Goal: Task Accomplishment & Management: Manage account settings

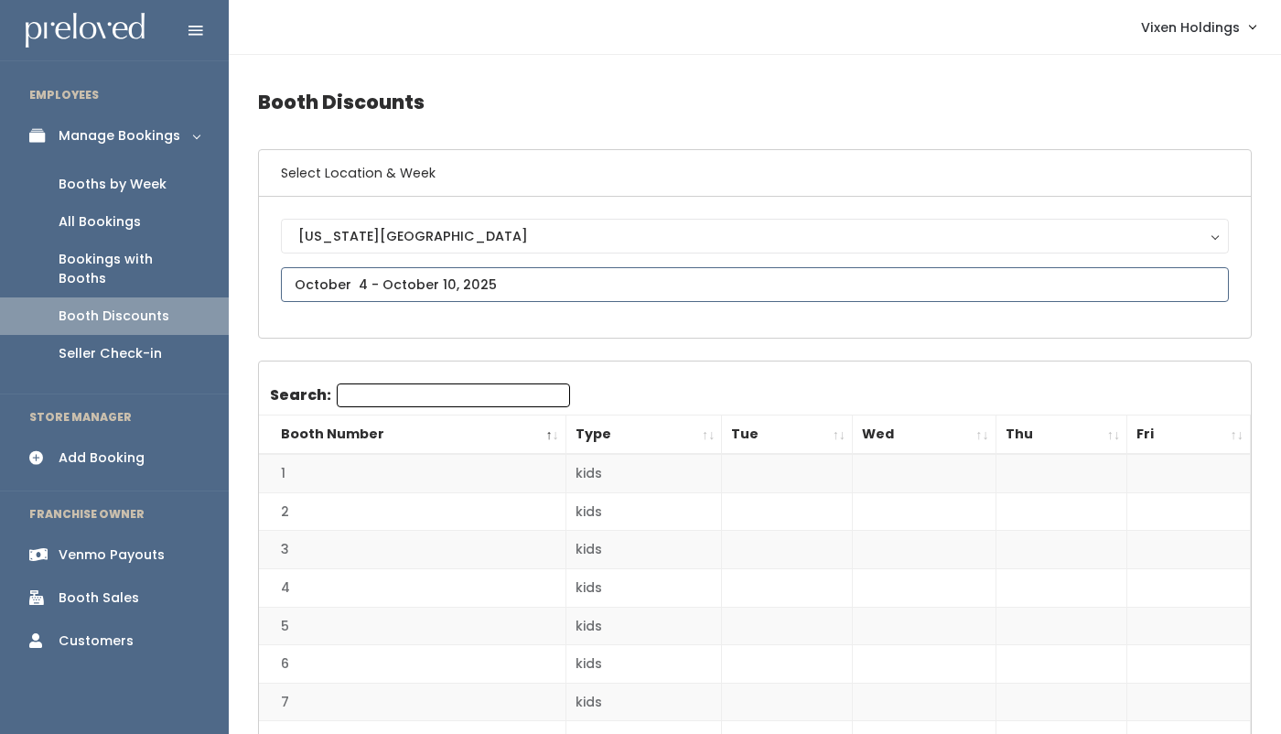
click at [407, 289] on input "text" at bounding box center [755, 284] width 948 height 35
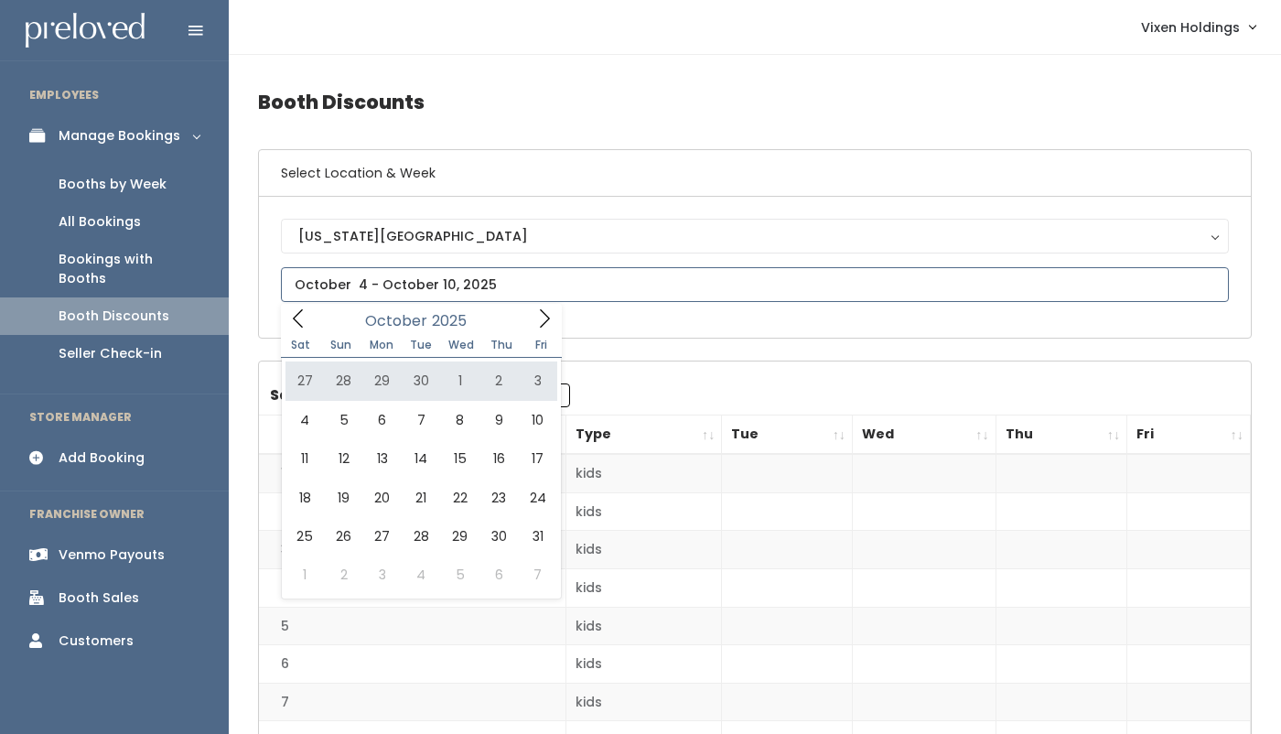
type input "September 27 to October 3"
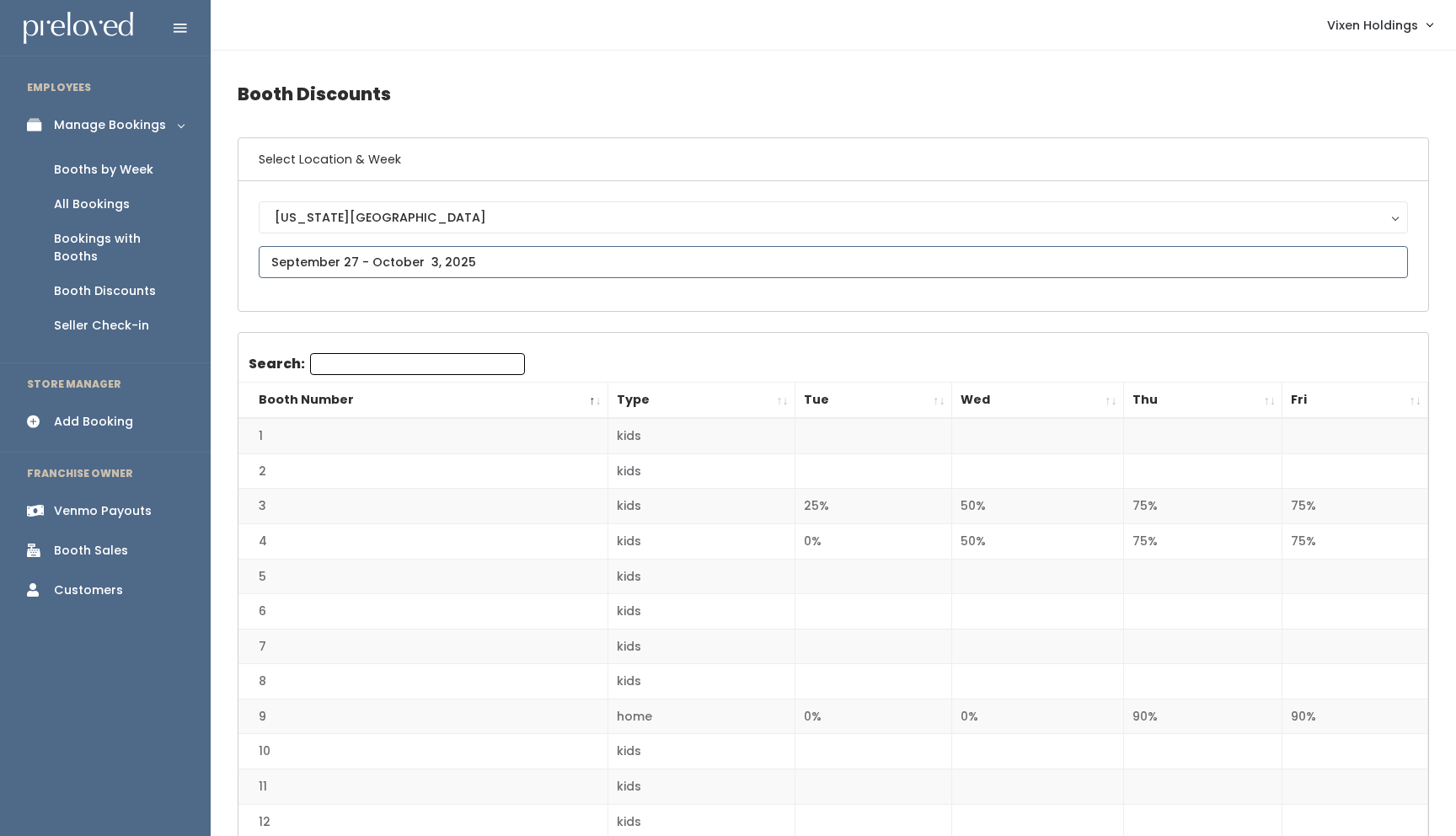
click at [362, 262] on input "text" at bounding box center [833, 261] width 1149 height 32
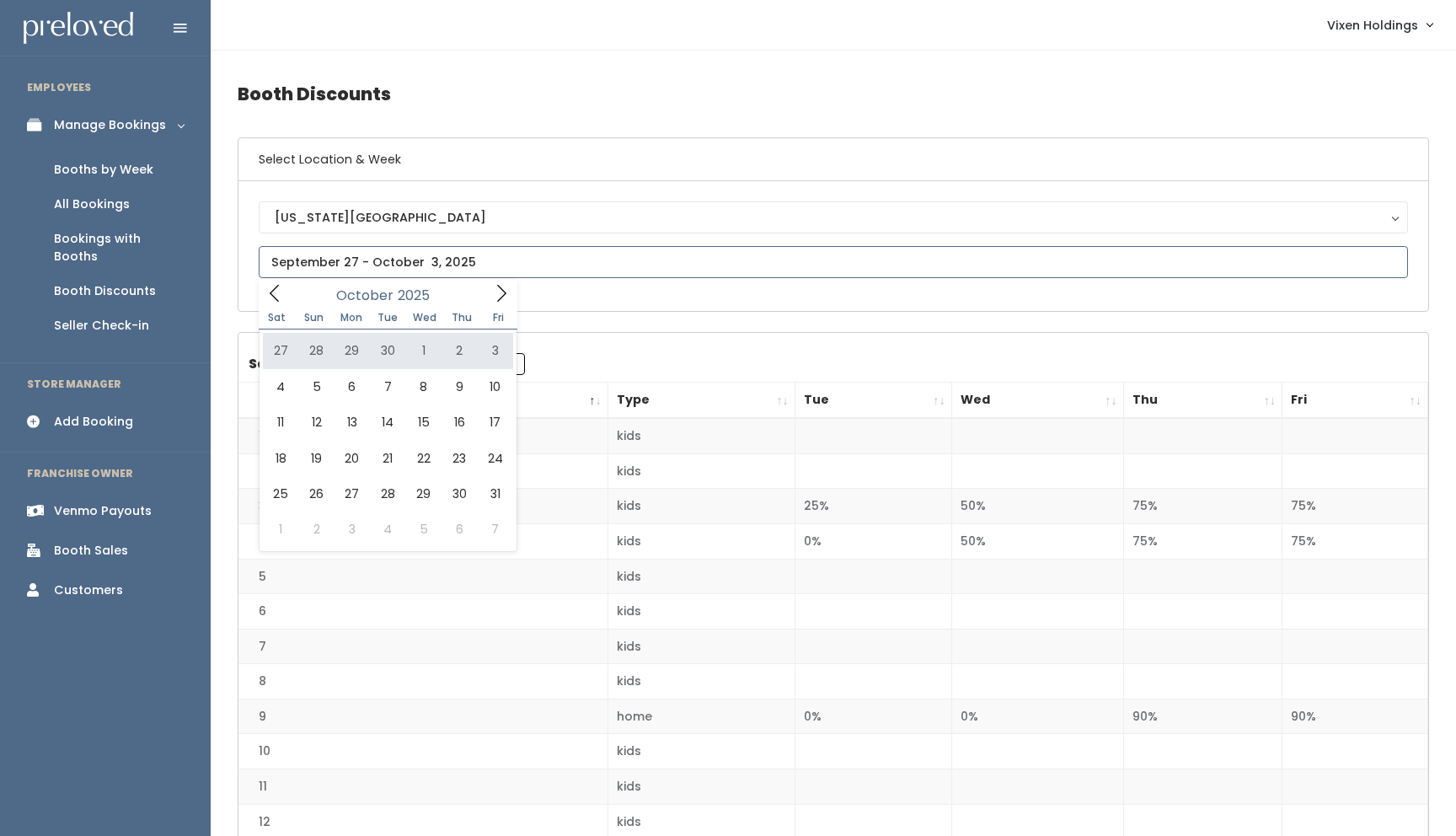
type input "September 27 to October 3"
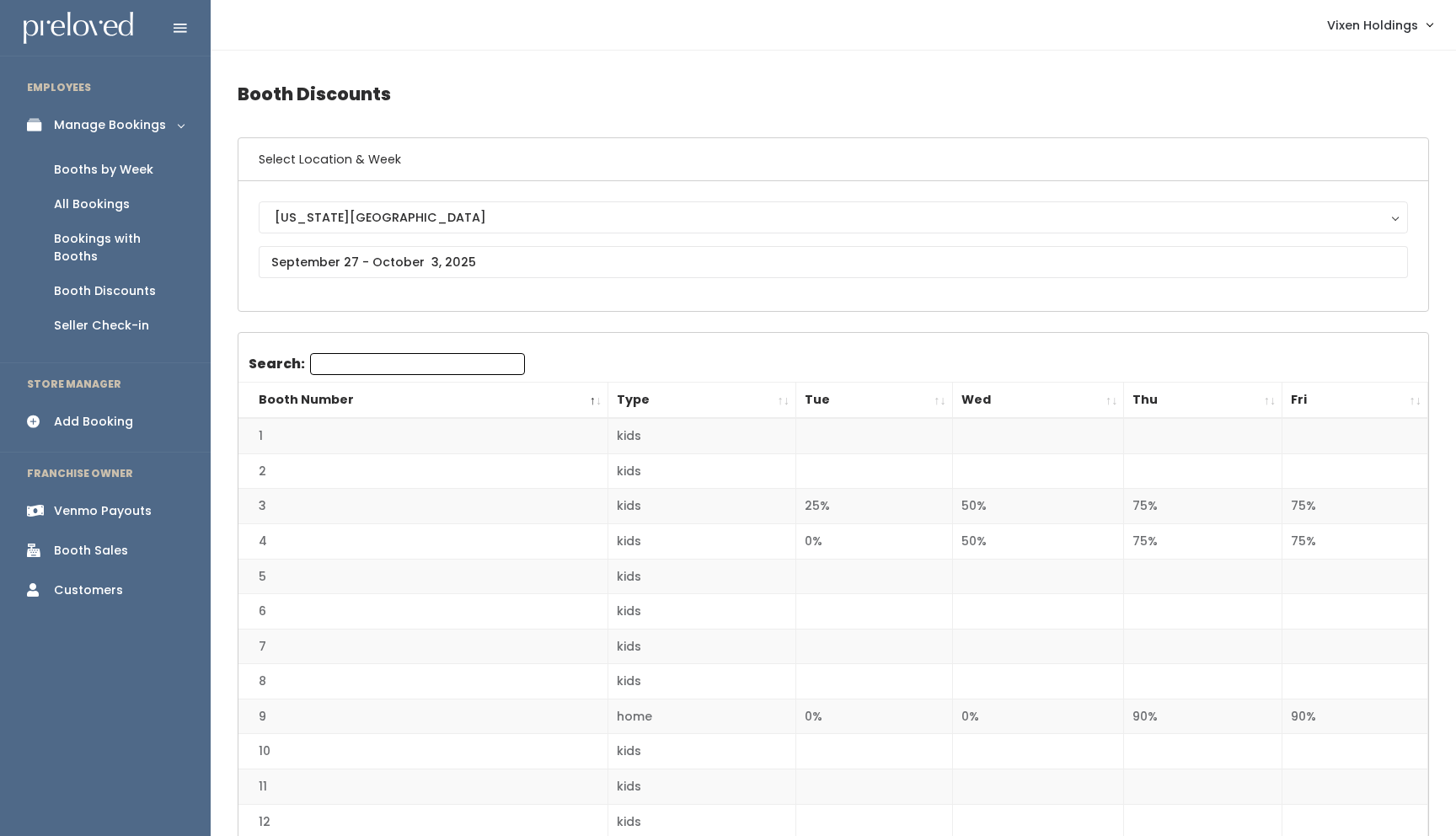
click at [117, 178] on div "Booths by Week" at bounding box center [104, 169] width 99 height 17
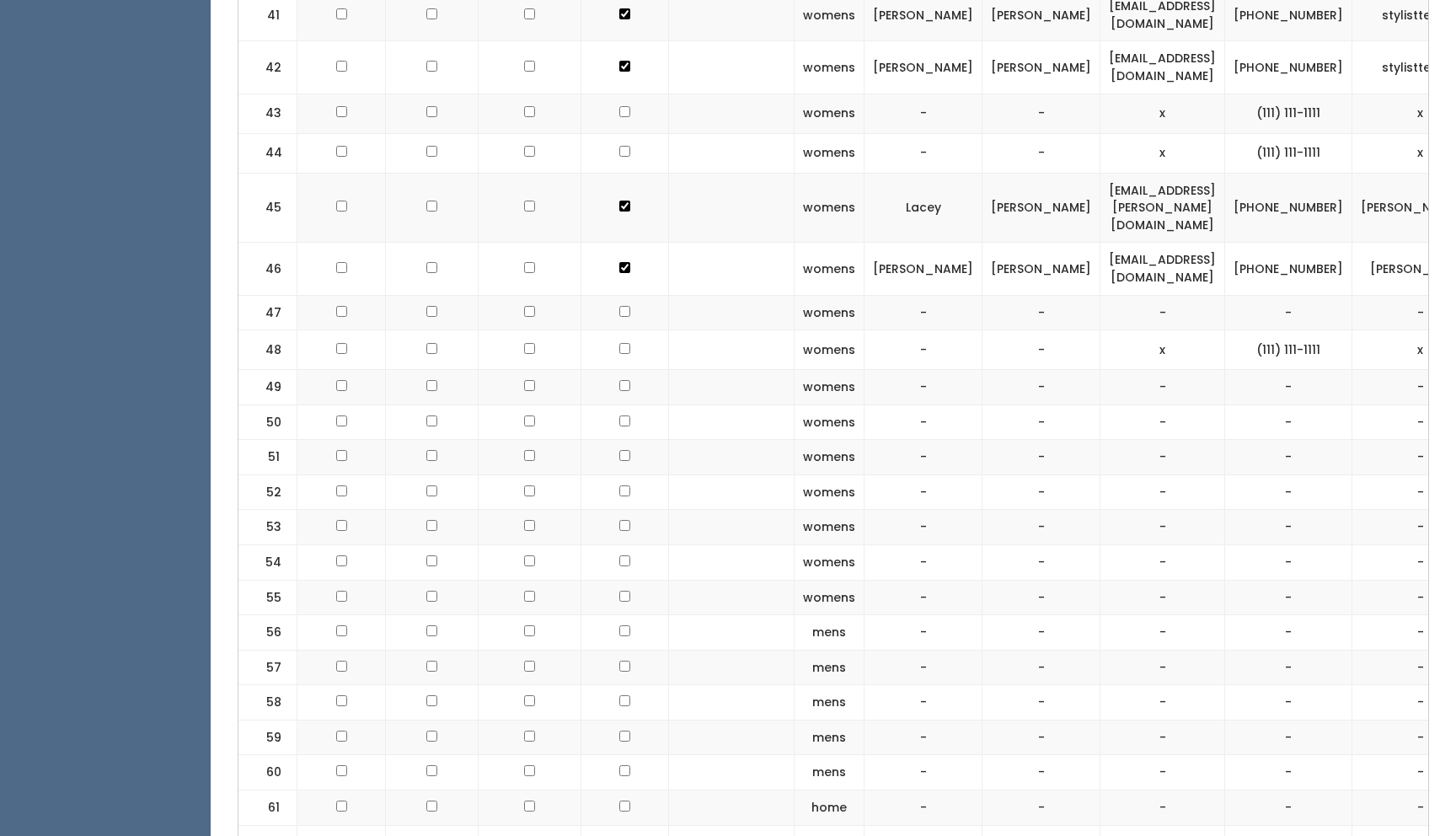
scroll to position [2386, 0]
